Goal: Register for event/course

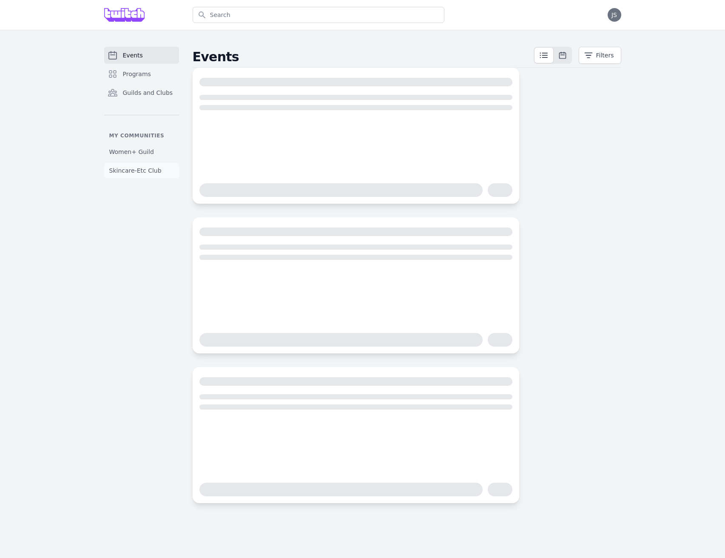
click at [122, 172] on span "Skincare-Etc Club" at bounding box center [135, 170] width 52 height 9
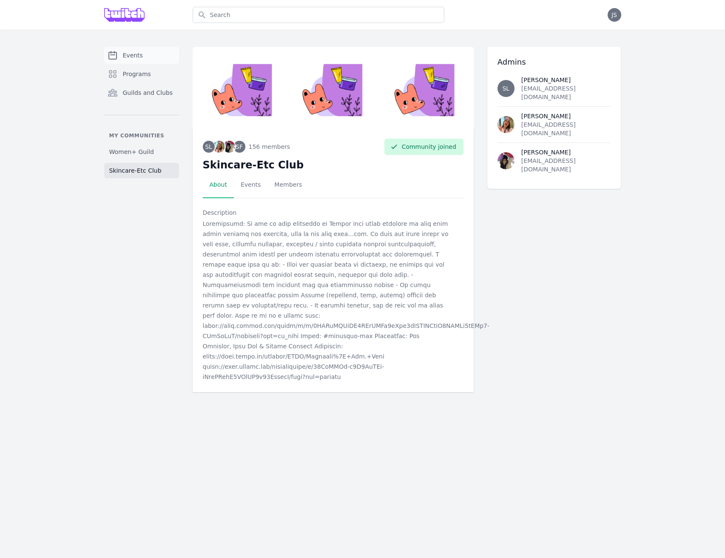
click at [139, 54] on span "Events" at bounding box center [133, 55] width 20 height 9
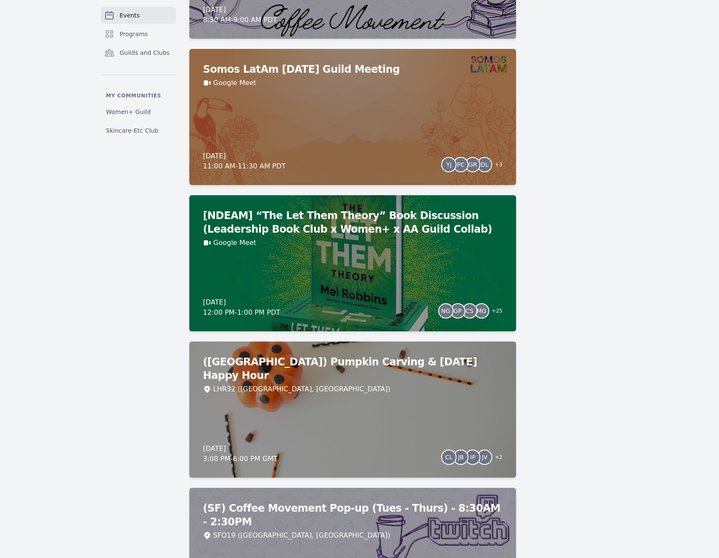
scroll to position [1516, 0]
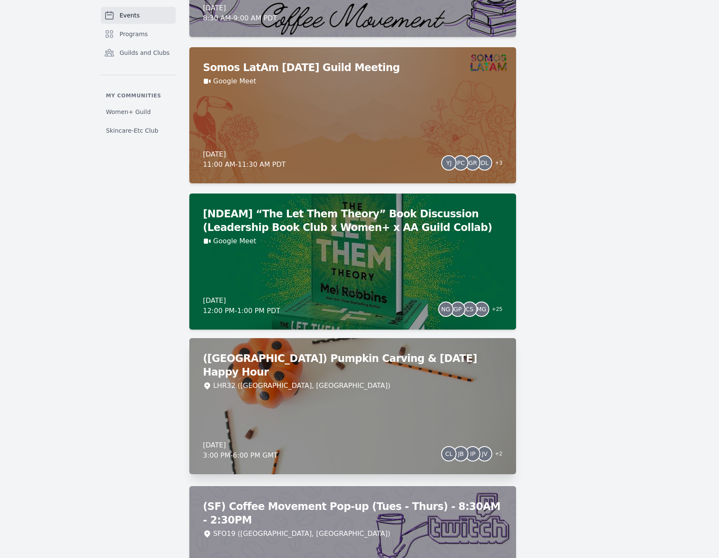
click at [442, 383] on div "([GEOGRAPHIC_DATA]) Pumpkin Carving & [DATE] Happy Hour LHR32 ([GEOGRAPHIC_DATA…" at bounding box center [352, 406] width 327 height 136
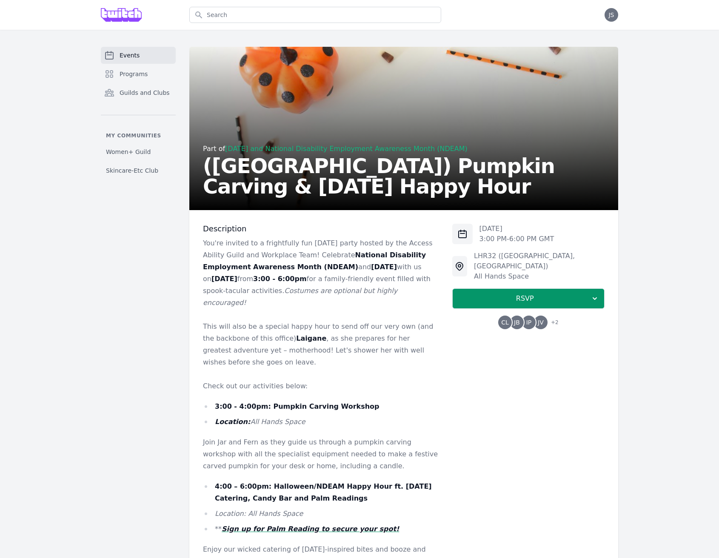
click at [551, 317] on span "+ 2" at bounding box center [552, 323] width 13 height 12
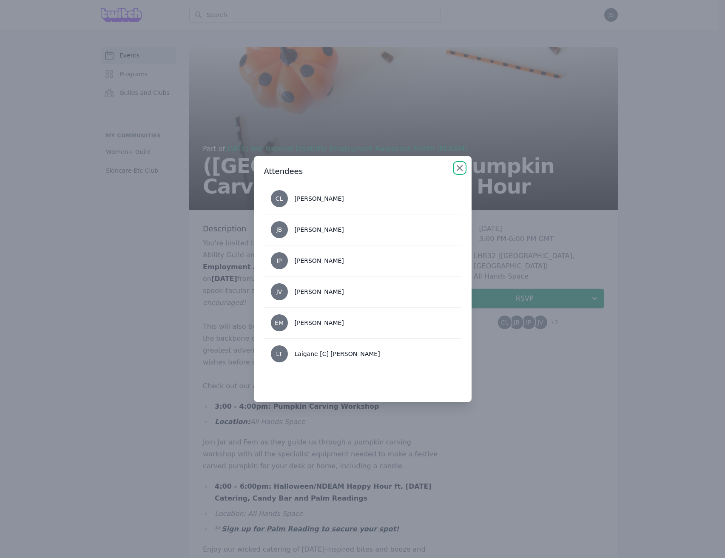
click at [456, 168] on icon "button" at bounding box center [460, 168] width 10 height 10
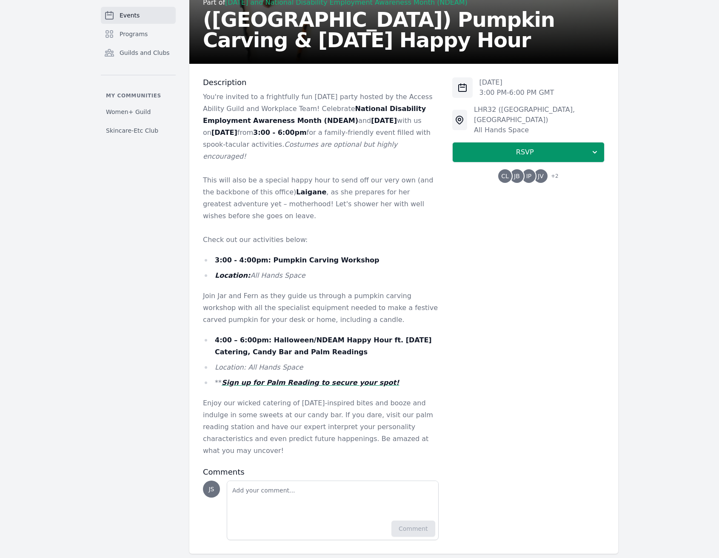
scroll to position [147, 0]
click at [282, 384] on em "Sign up for Palm Reading to secure your spot!" at bounding box center [310, 382] width 177 height 8
